Goal: Check status: Check status

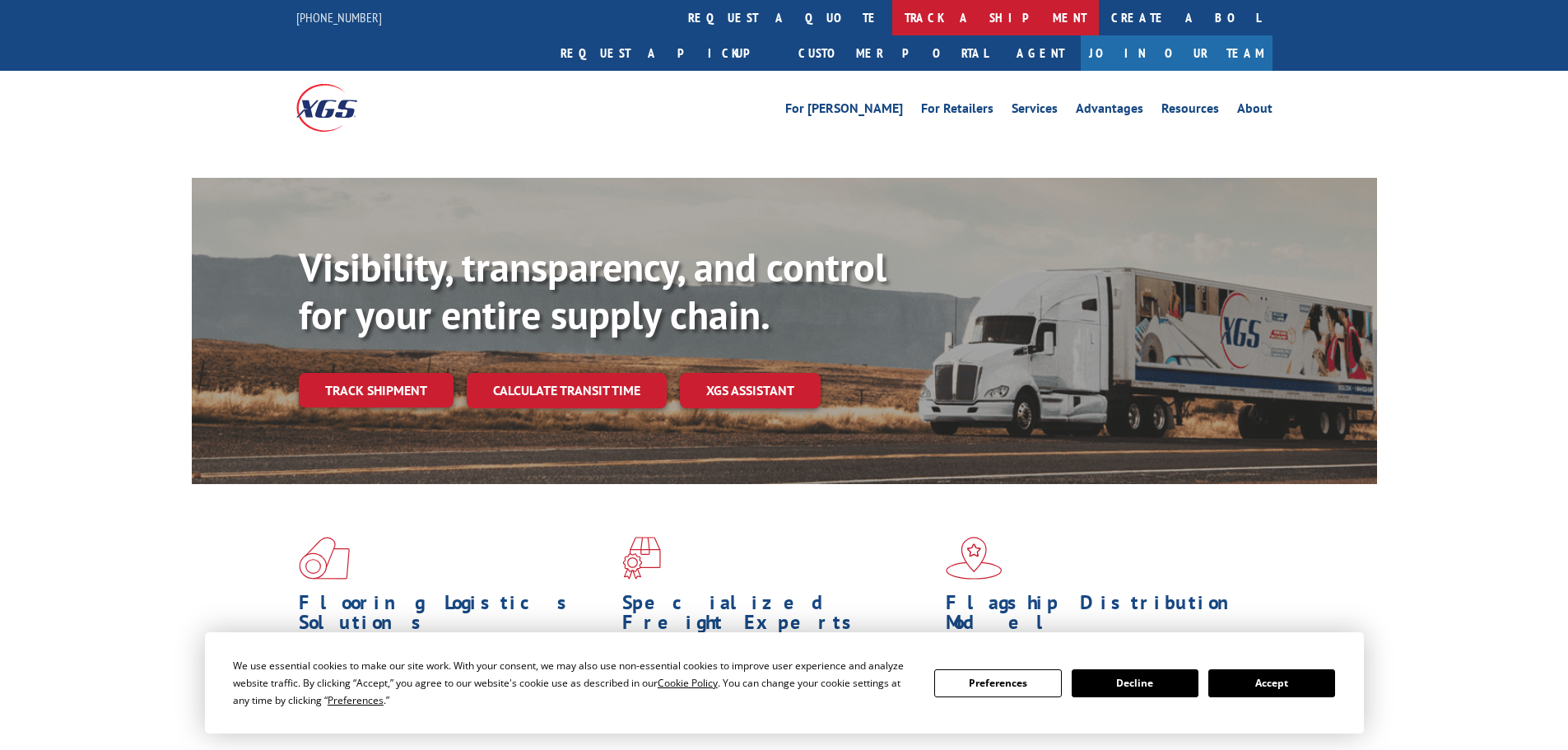
click at [892, 9] on link "track a shipment" at bounding box center [995, 18] width 207 height 35
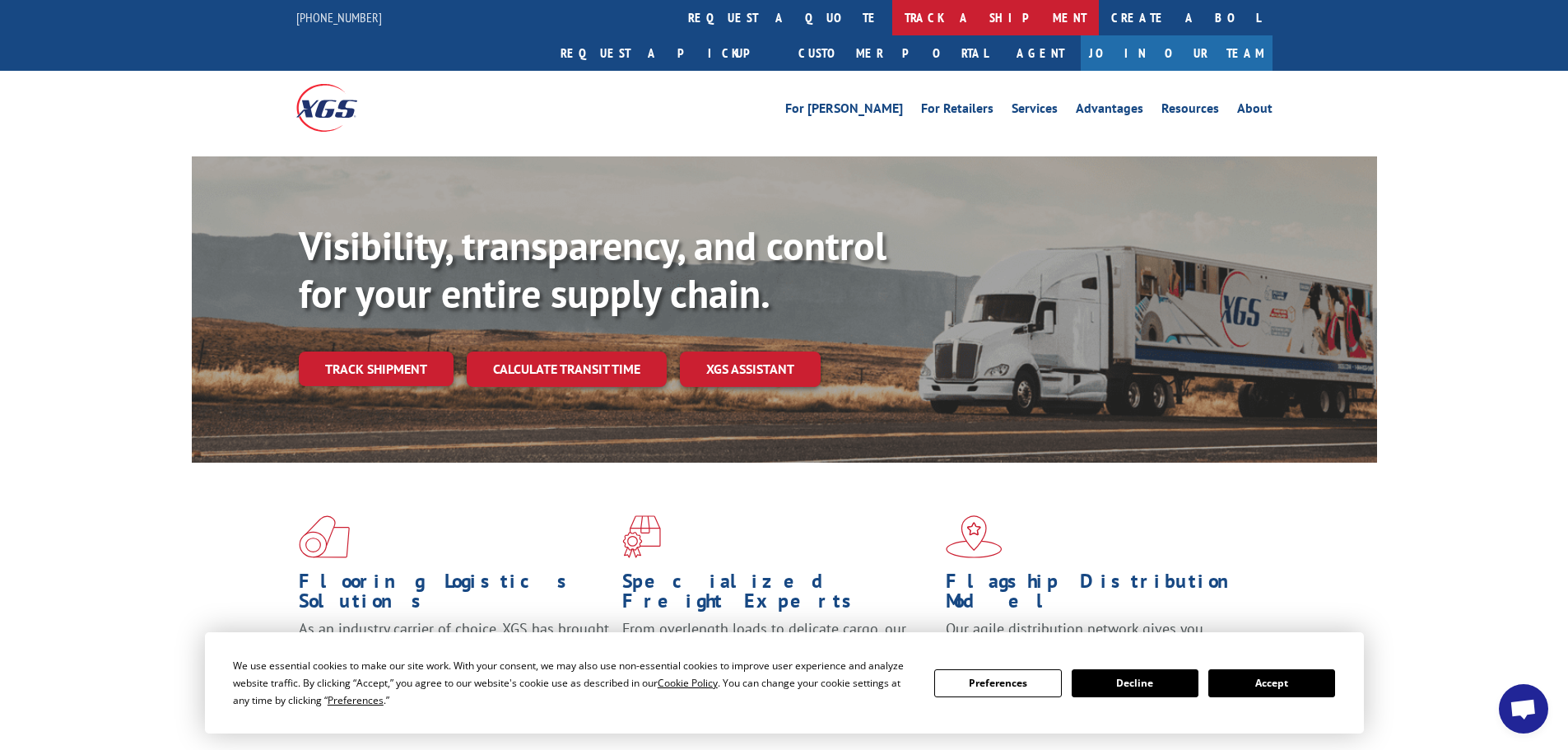
click at [892, 16] on link "track a shipment" at bounding box center [995, 18] width 207 height 35
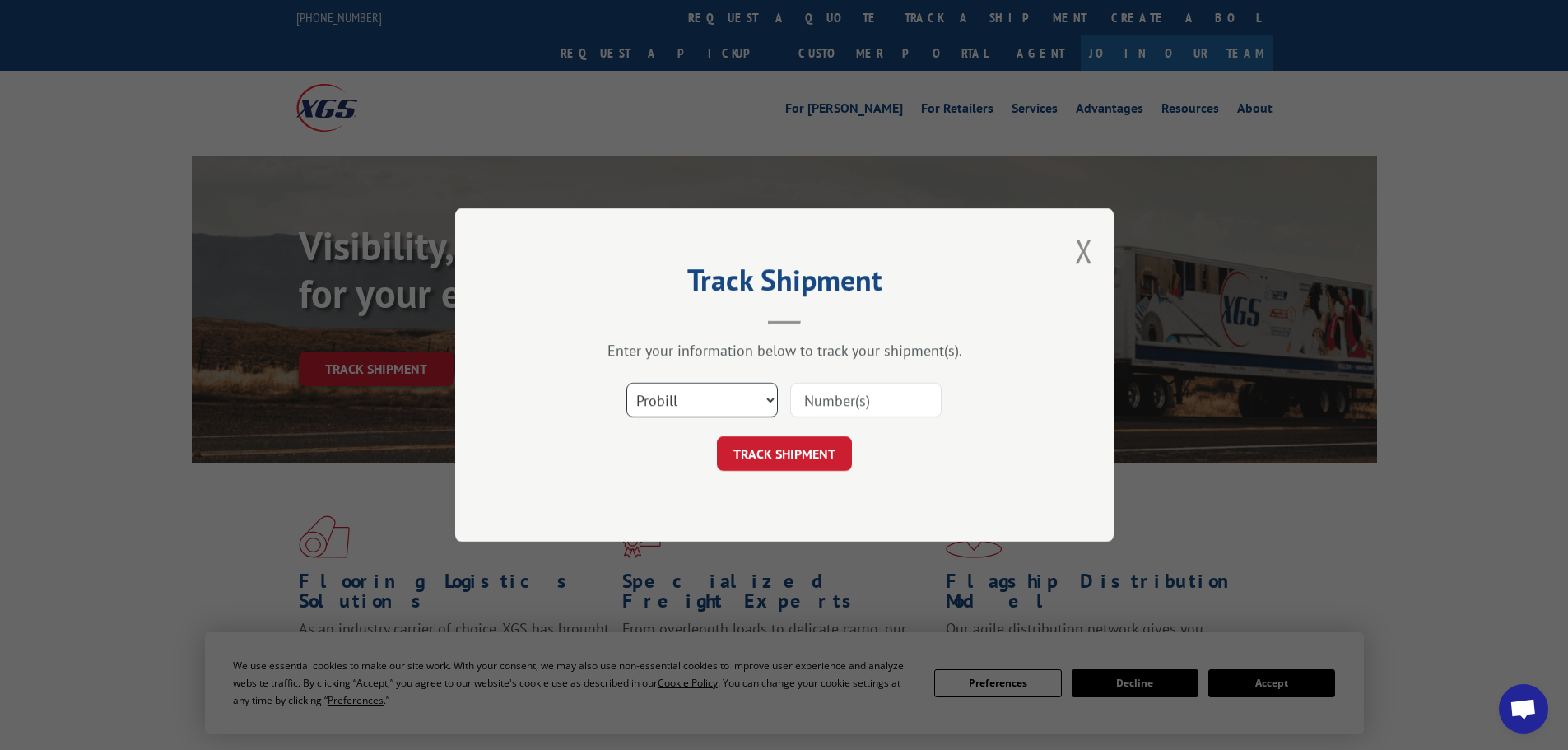
click at [664, 401] on select "Select category... Probill BOL PO" at bounding box center [702, 399] width 152 height 34
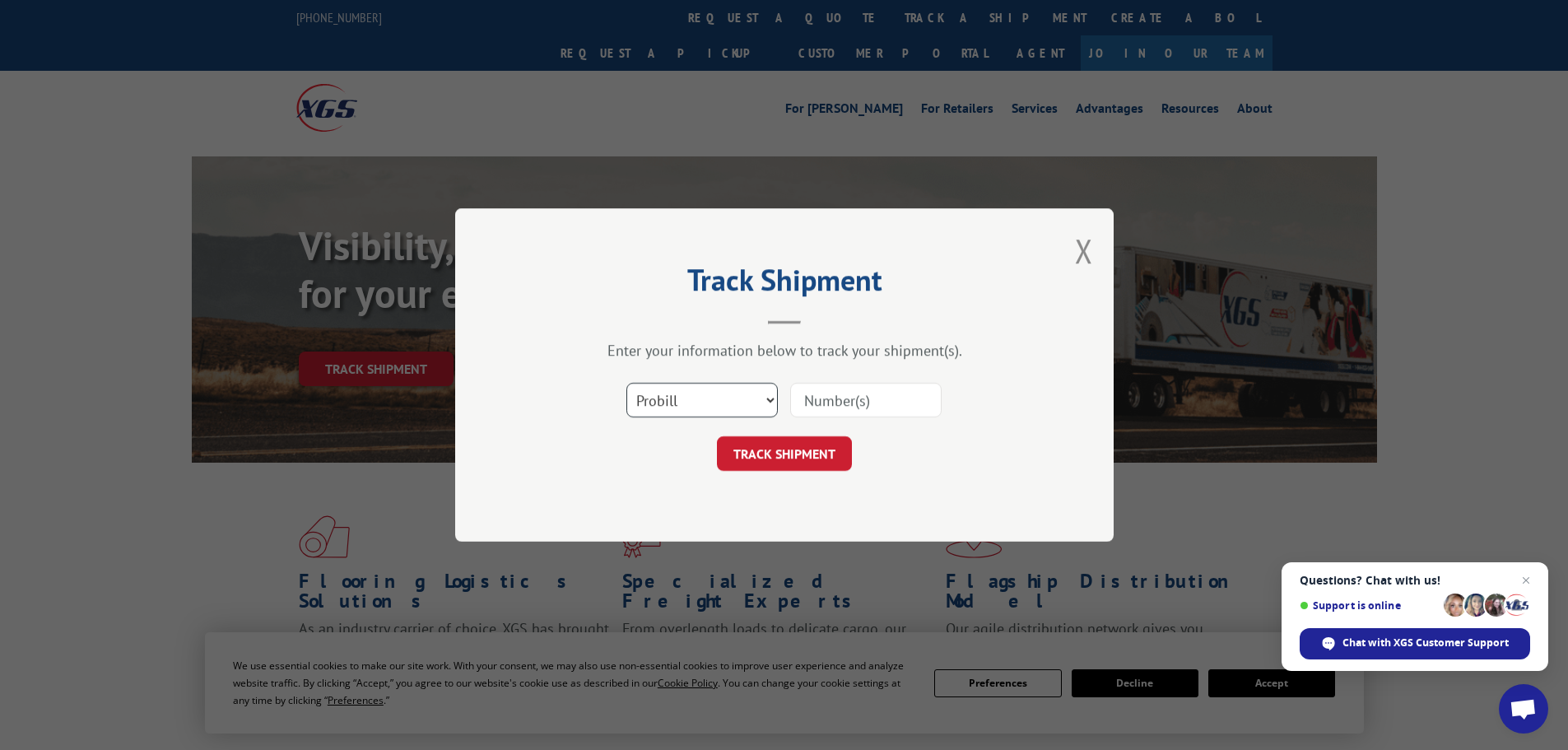
select select "bol"
click at [626, 383] on select "Select category... Probill BOL PO" at bounding box center [702, 399] width 152 height 34
click at [847, 397] on input at bounding box center [866, 399] width 152 height 34
paste input "5460580"
type input "5460580"
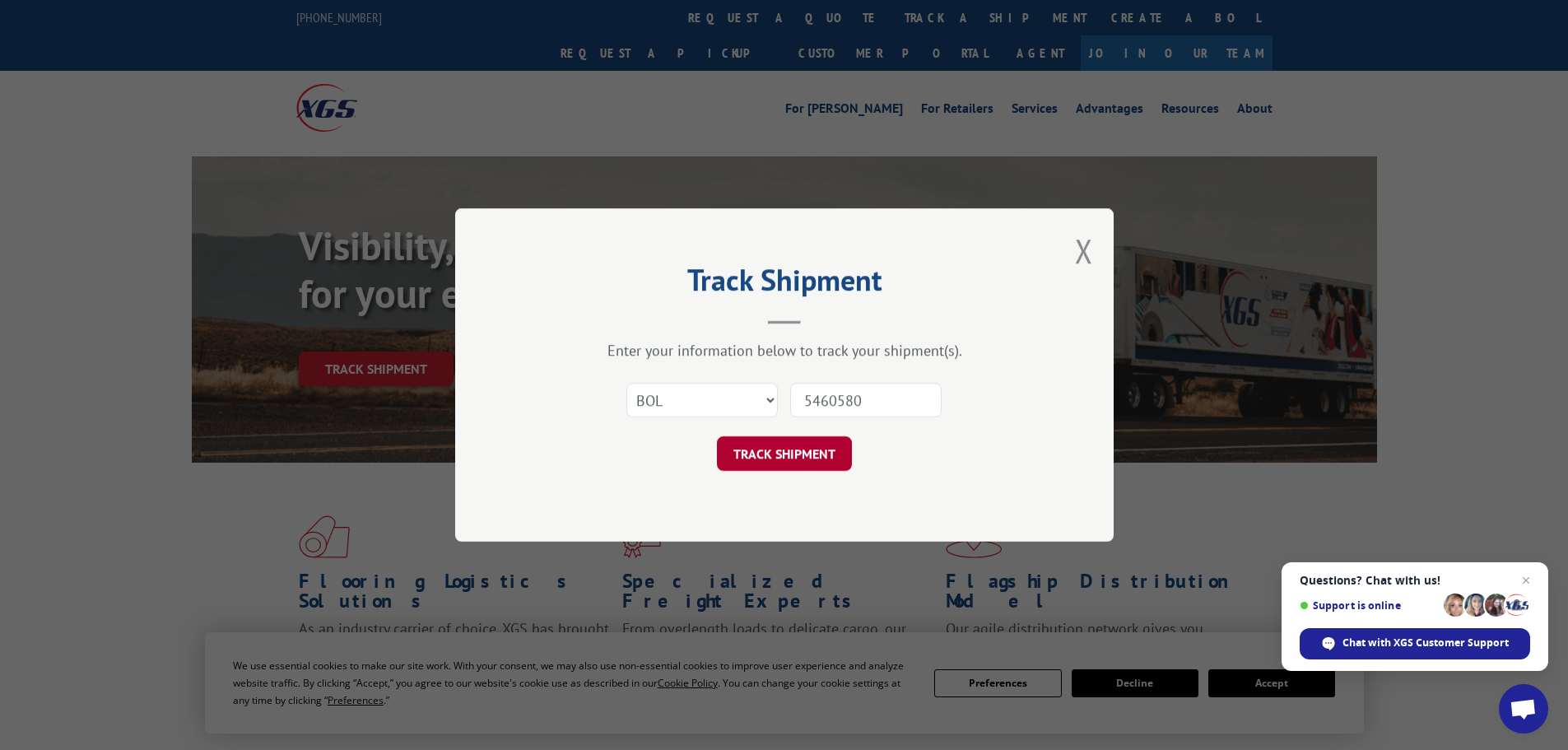
click at [810, 446] on button "TRACK SHIPMENT" at bounding box center [784, 453] width 135 height 34
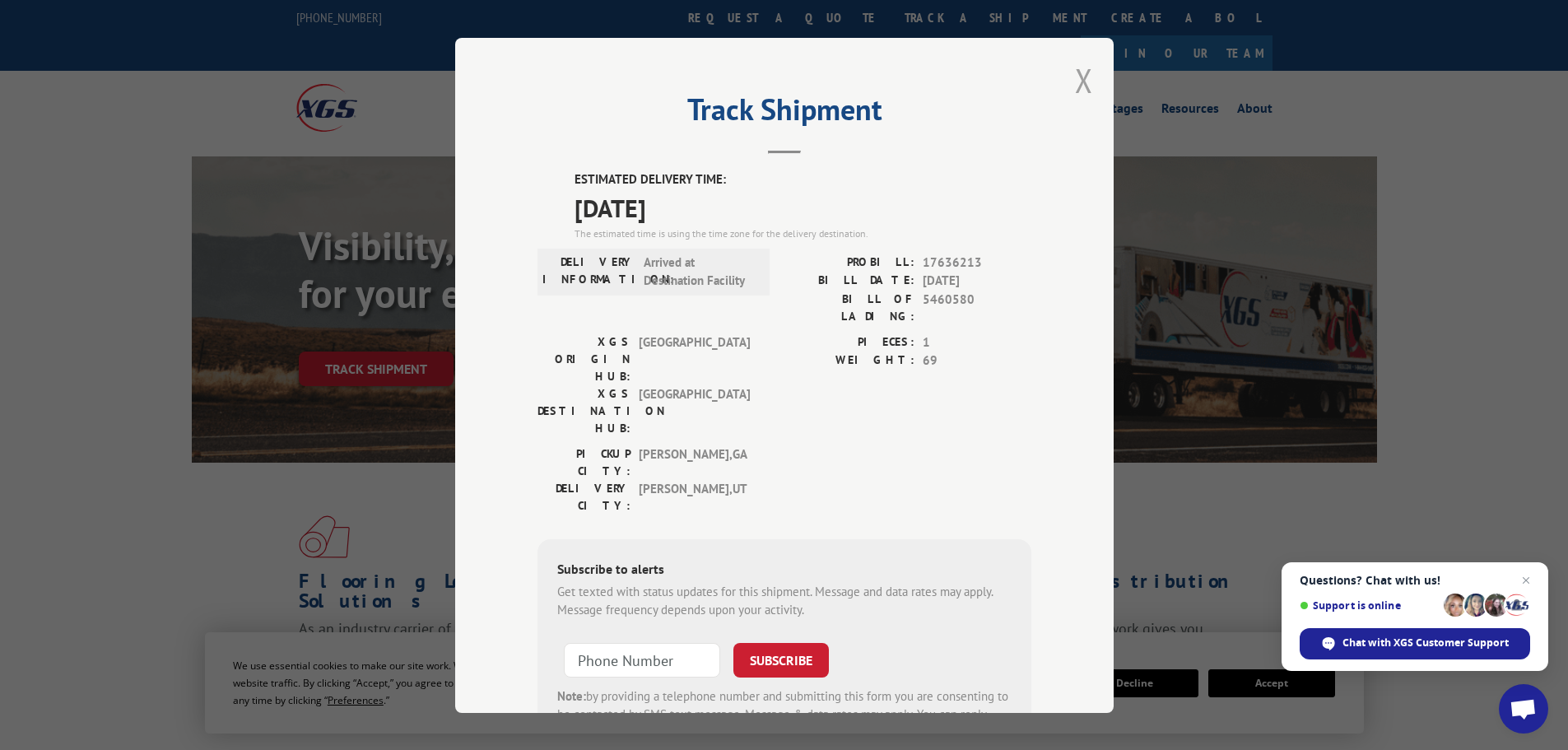
click at [1077, 87] on button "Close modal" at bounding box center [1084, 80] width 18 height 44
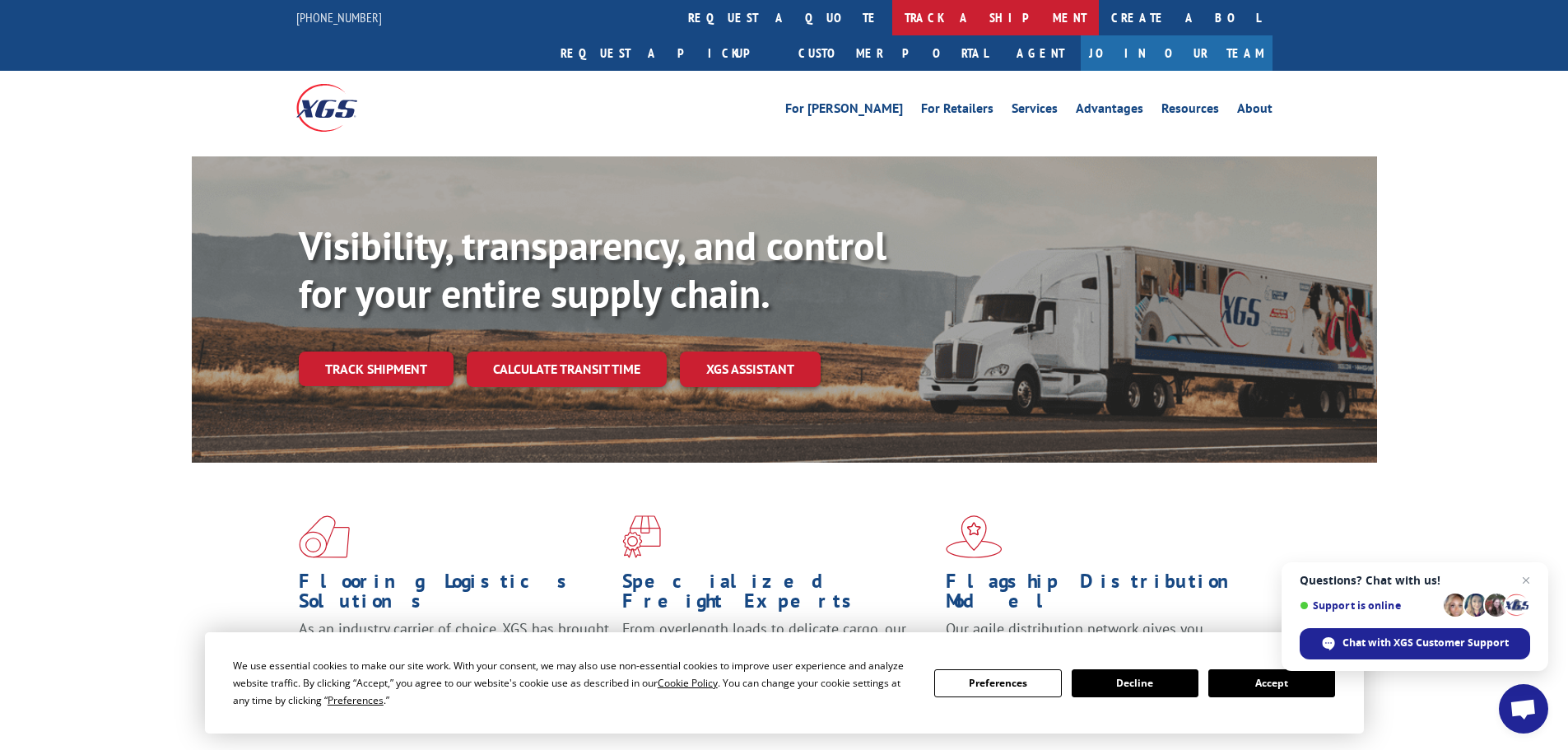
click at [892, 3] on link "track a shipment" at bounding box center [995, 18] width 207 height 35
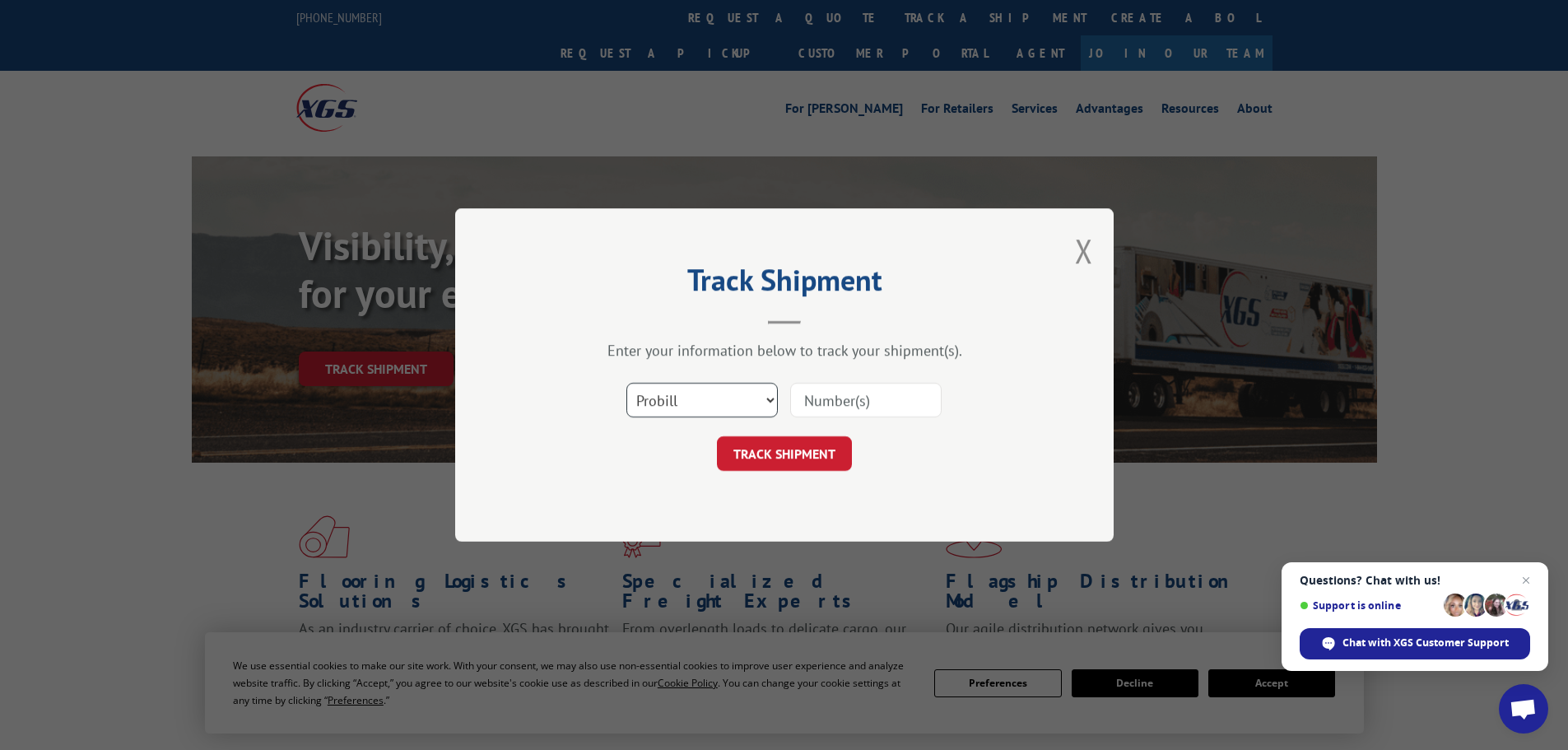
click at [682, 412] on select "Select category... Probill BOL PO" at bounding box center [702, 399] width 152 height 34
select select "bol"
click at [626, 383] on select "Select category... Probill BOL PO" at bounding box center [702, 399] width 152 height 34
click at [801, 407] on input at bounding box center [866, 399] width 152 height 34
paste input "5460533"
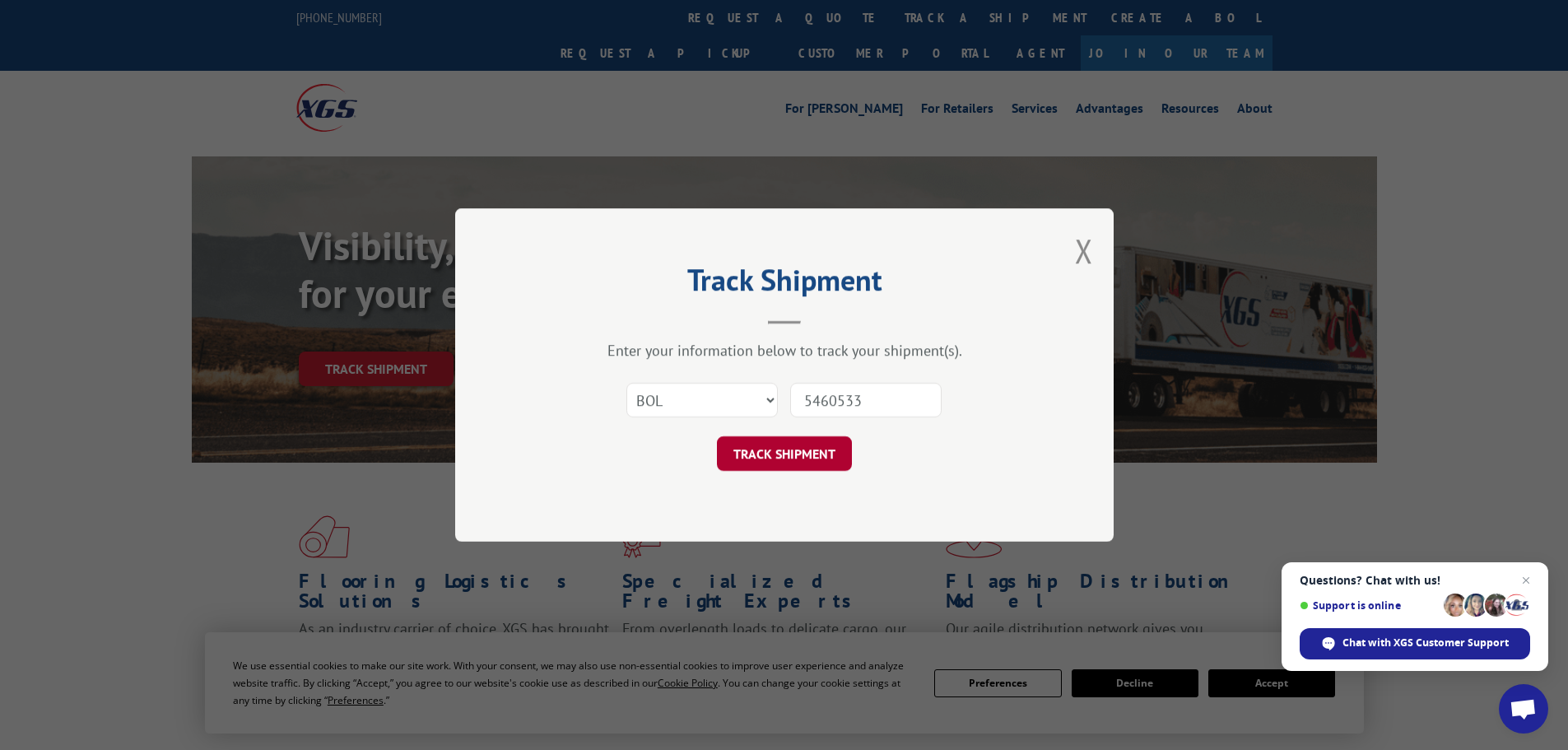
type input "5460533"
click at [794, 449] on button "TRACK SHIPMENT" at bounding box center [784, 453] width 135 height 34
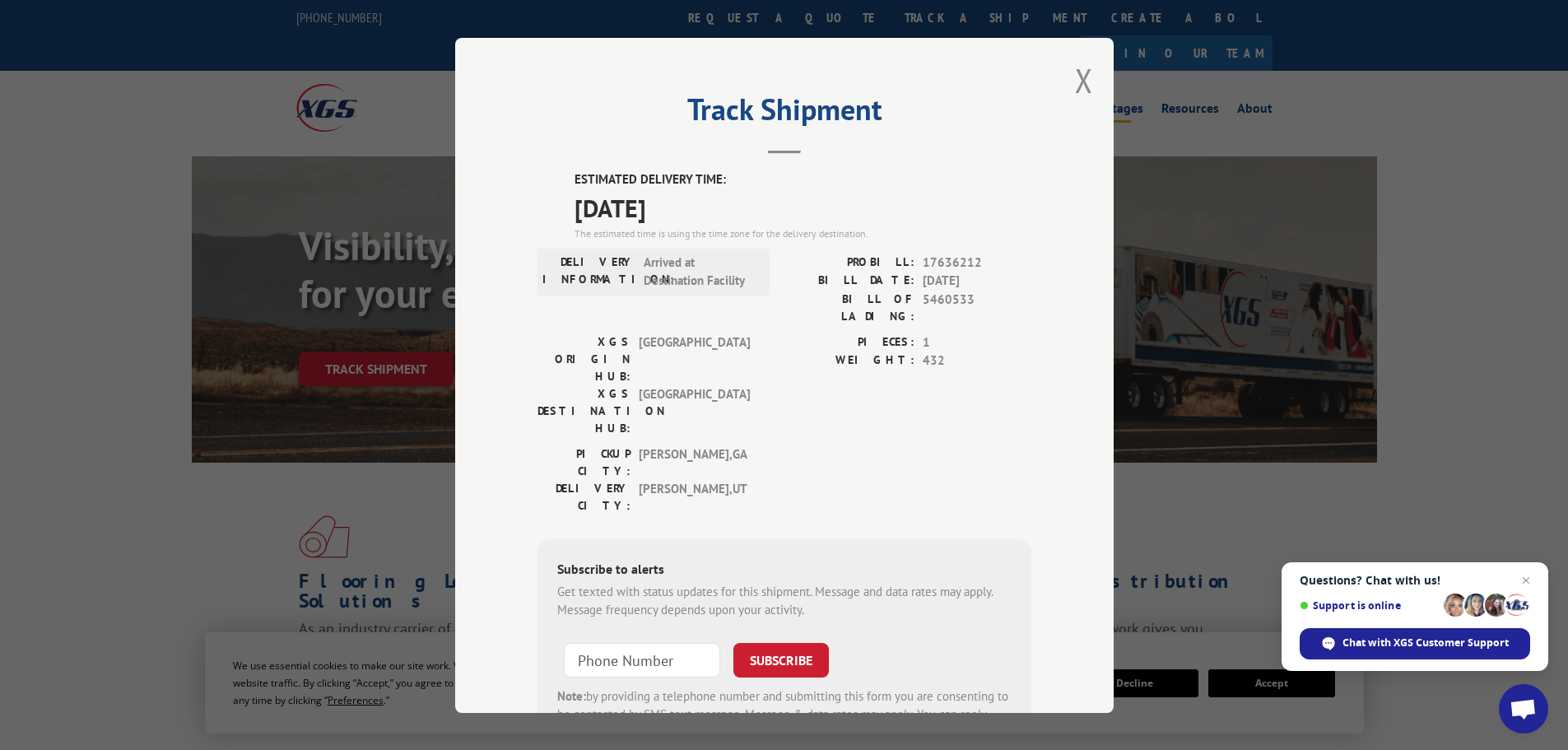
click at [1075, 80] on button "Close modal" at bounding box center [1084, 80] width 18 height 44
